Goal: Entertainment & Leisure: Consume media (video, audio)

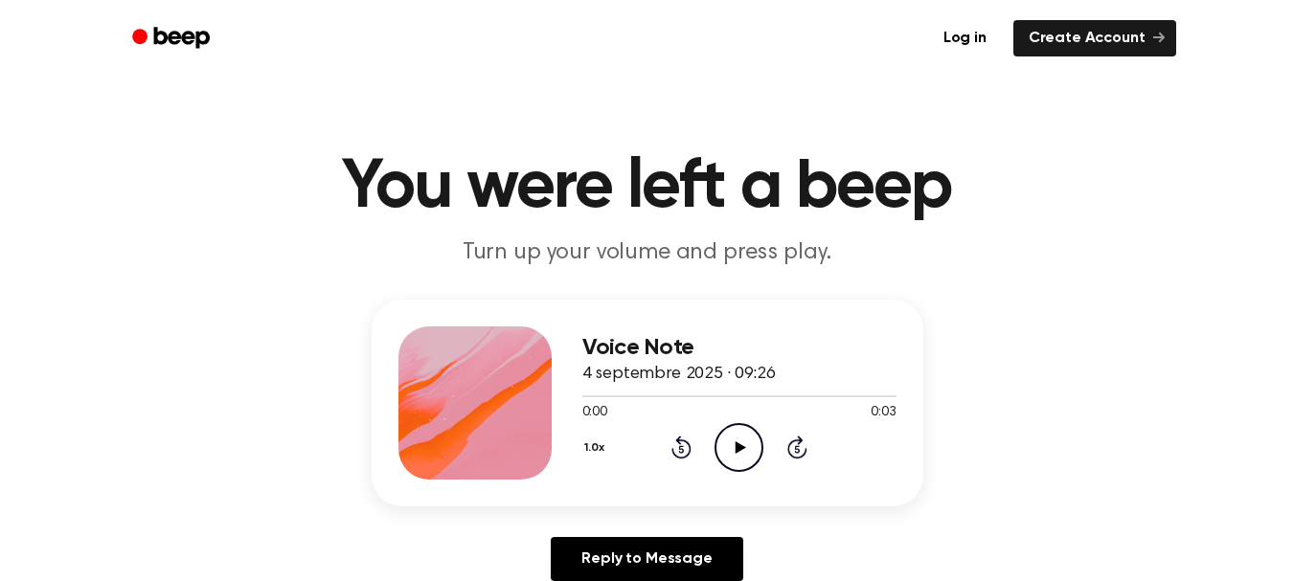
scroll to position [96, 0]
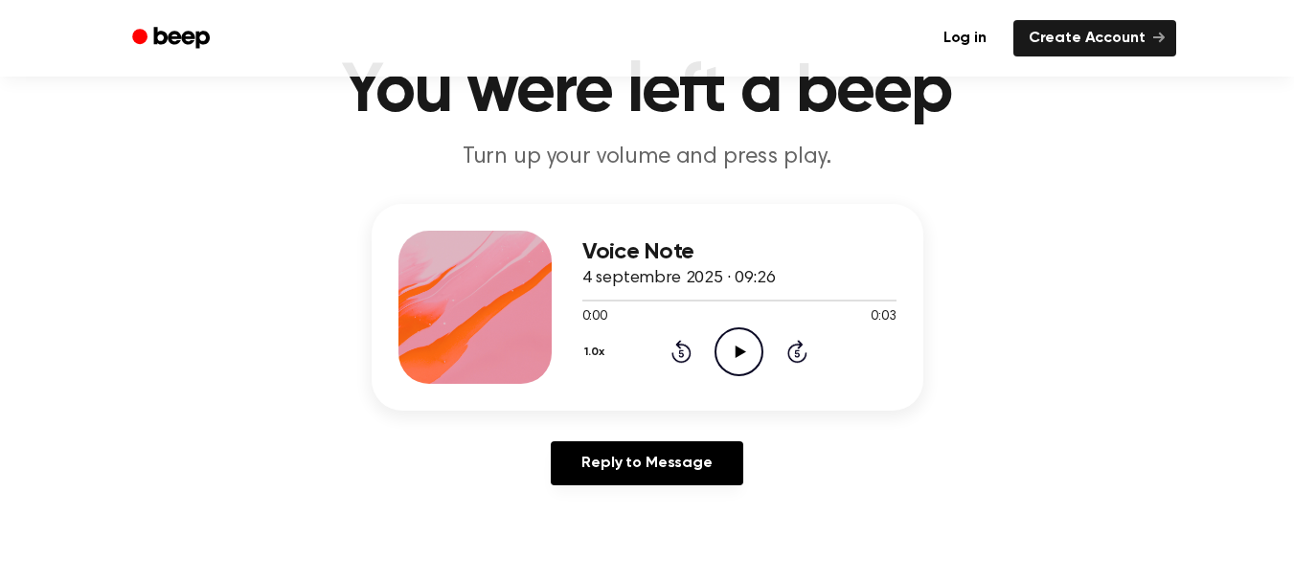
click at [1026, 328] on div "Voice Note 4 septembre 2025 · 09:26 0:00 0:03 Your browser does not support the…" at bounding box center [647, 352] width 1248 height 297
click at [723, 363] on icon "Play Audio" at bounding box center [738, 351] width 49 height 49
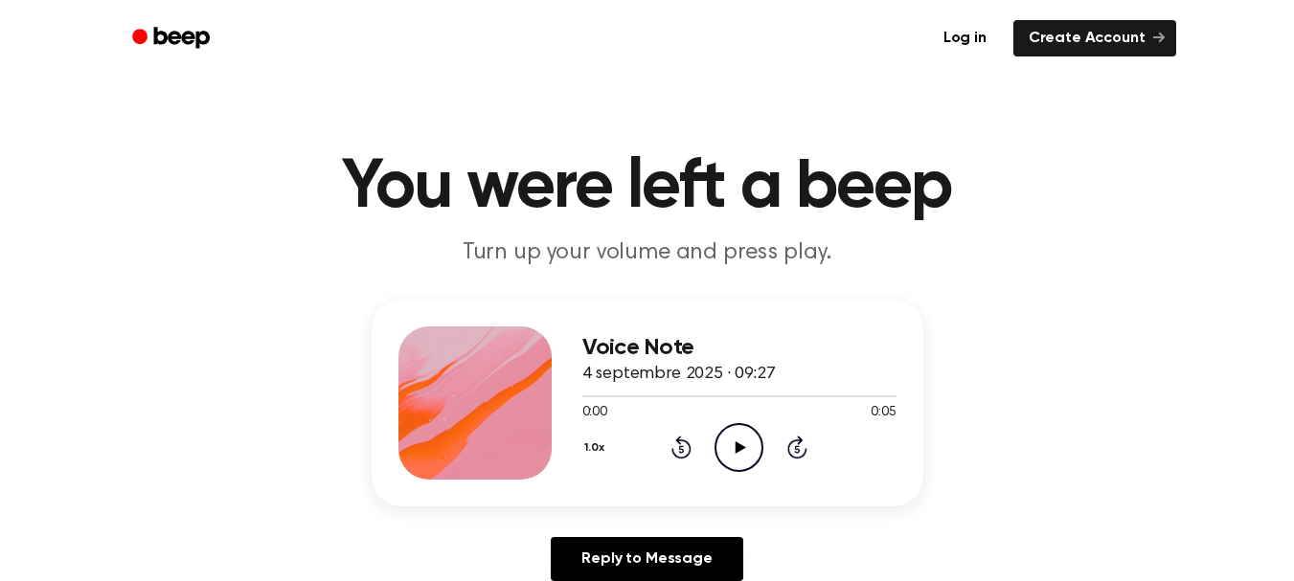
click at [738, 448] on icon at bounding box center [740, 447] width 11 height 12
click at [745, 451] on icon "Play Audio" at bounding box center [738, 447] width 49 height 49
drag, startPoint x: 1268, startPoint y: 254, endPoint x: 1199, endPoint y: 295, distance: 80.3
click at [1268, 259] on header "You were left a beep Turn up your volume and press play." at bounding box center [647, 211] width 1248 height 116
click at [796, 444] on icon "Skip 5 seconds" at bounding box center [796, 447] width 21 height 25
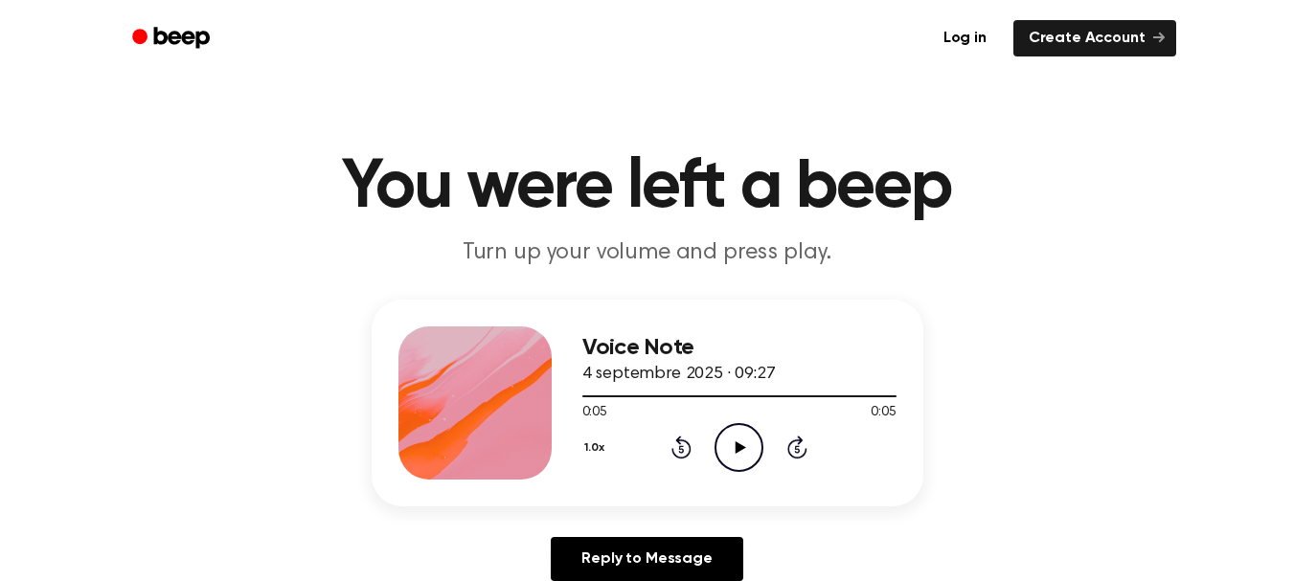
click at [797, 444] on icon "Skip 5 seconds" at bounding box center [796, 447] width 21 height 25
